Goal: Find specific page/section: Find specific page/section

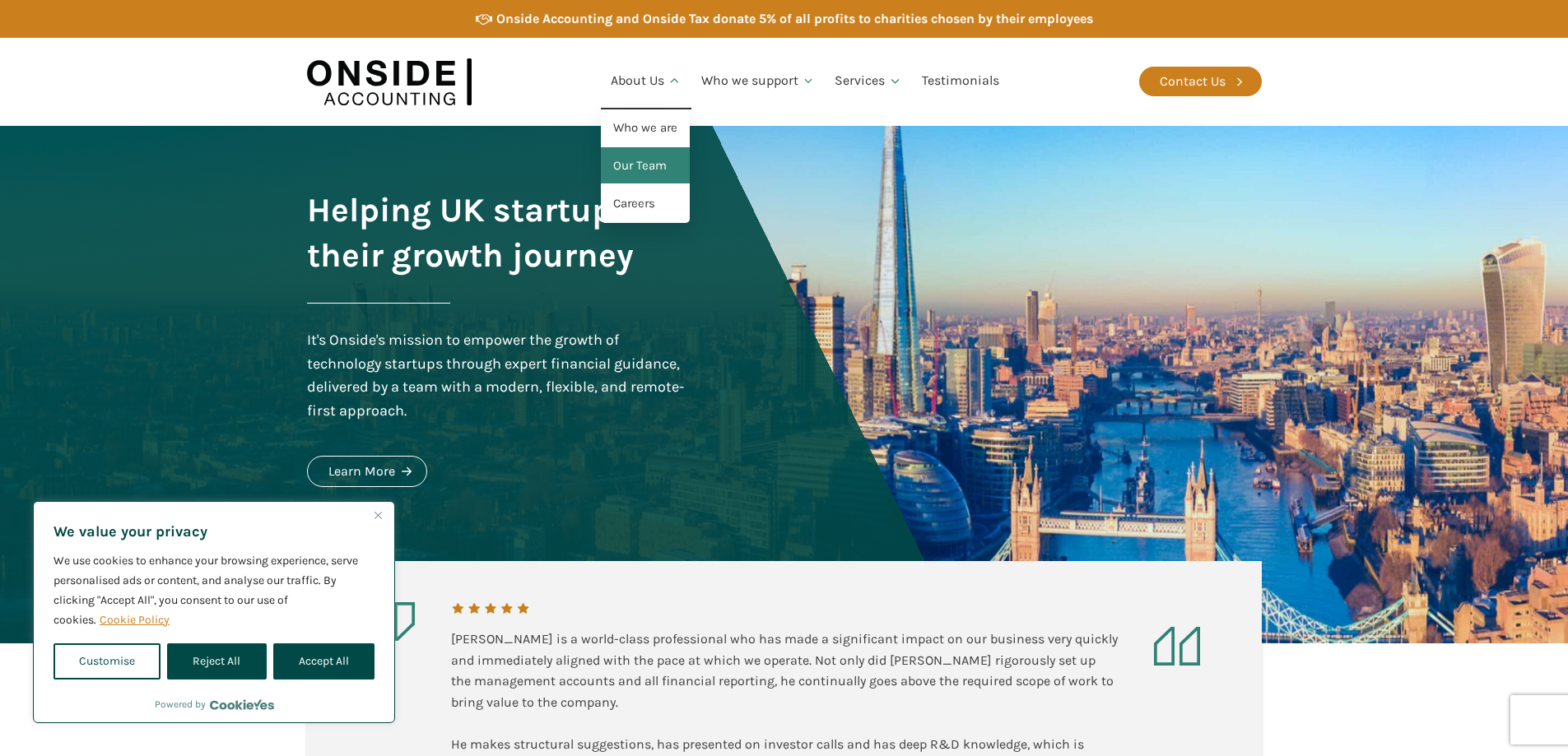
click at [665, 162] on link "Our Team" at bounding box center [645, 165] width 89 height 37
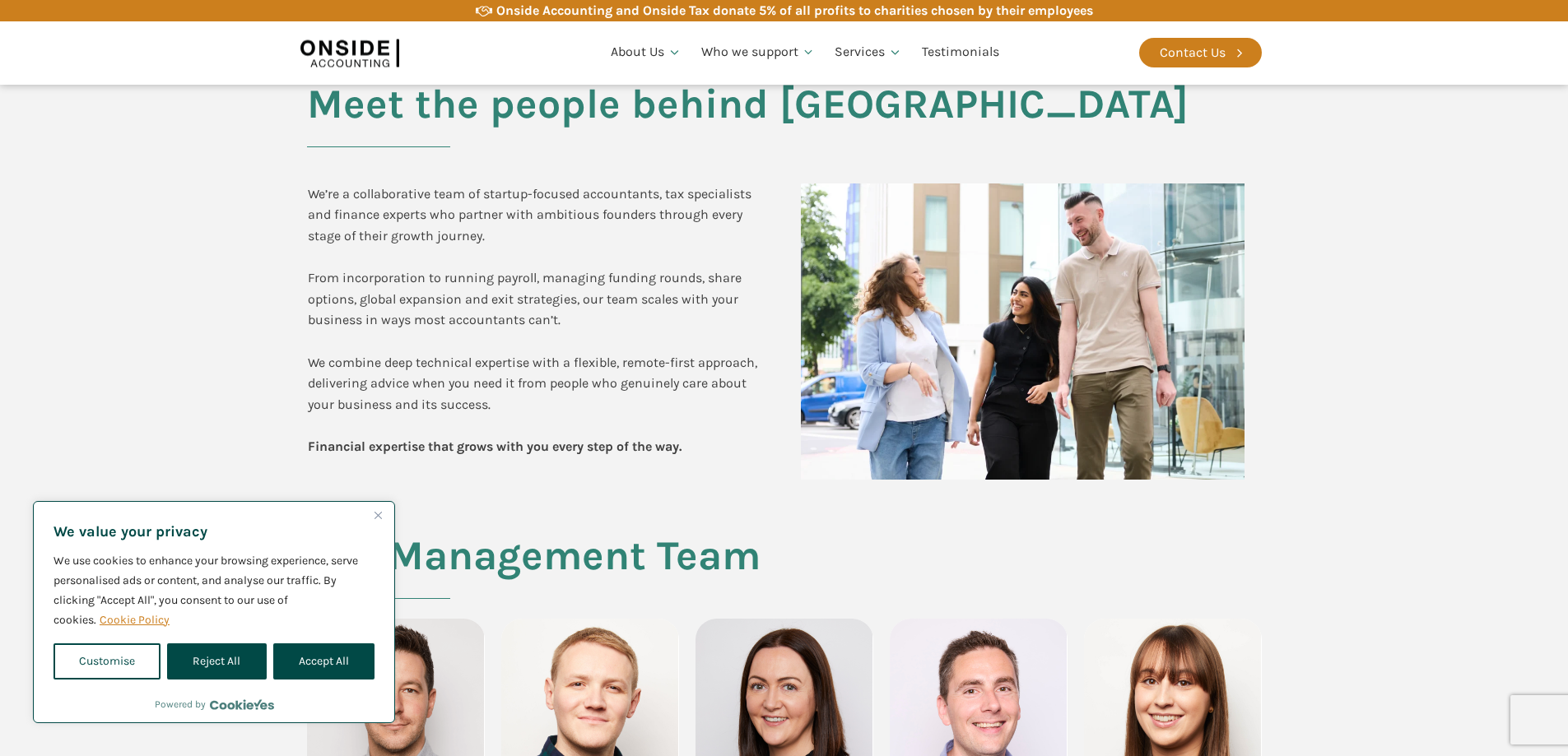
scroll to position [247, 0]
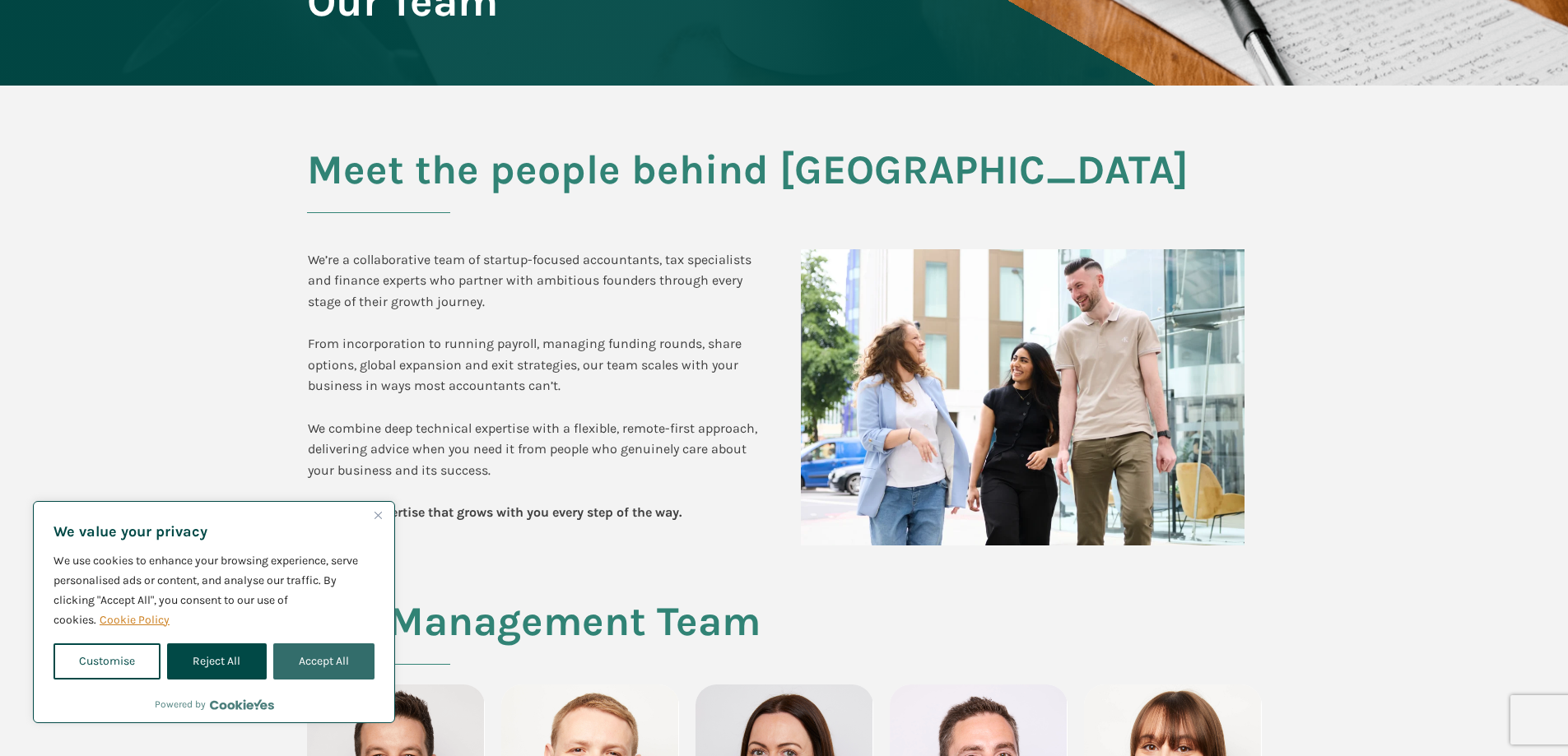
click at [305, 666] on button "Accept All" at bounding box center [323, 662] width 101 height 37
checkbox input "true"
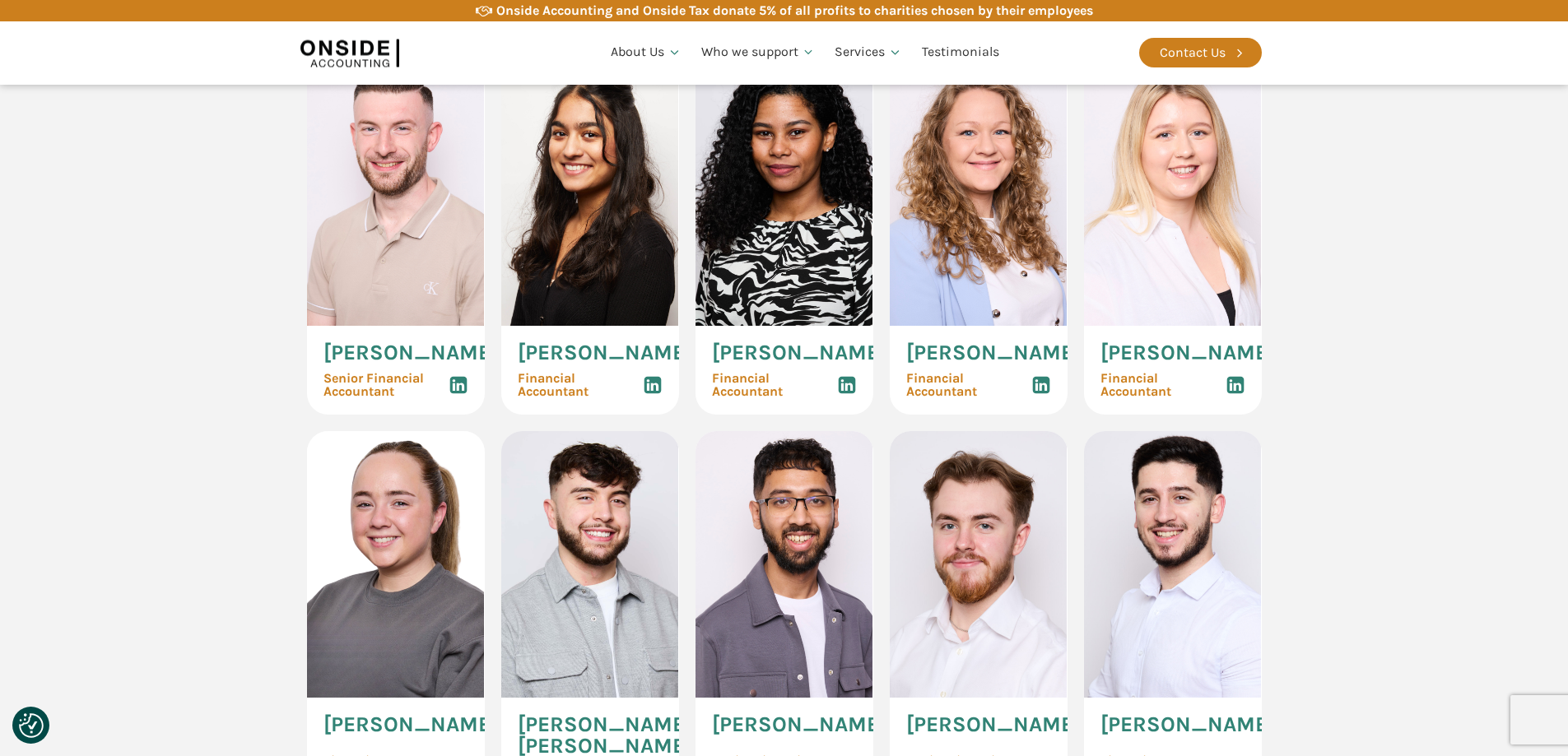
scroll to position [2470, 0]
